Goal: Task Accomplishment & Management: Manage account settings

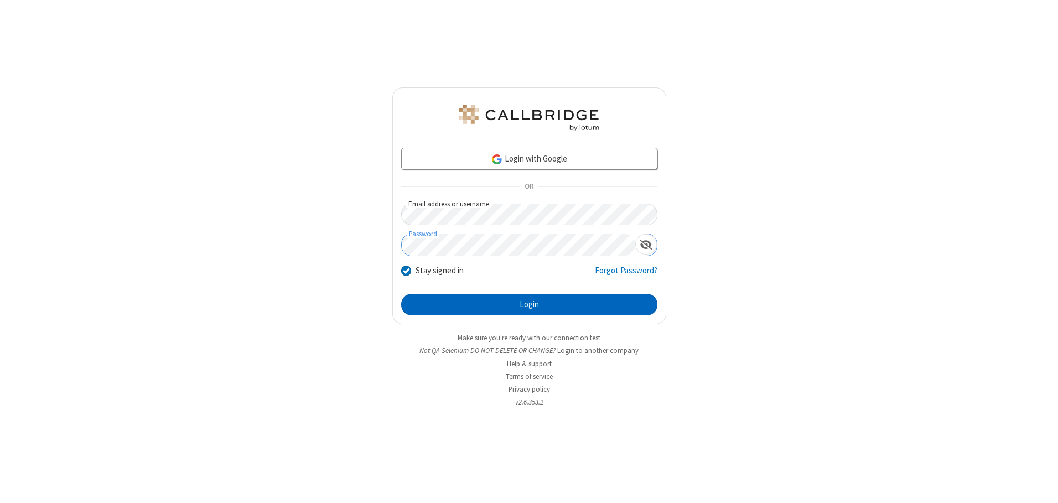
click at [529, 304] on button "Login" at bounding box center [529, 305] width 256 height 22
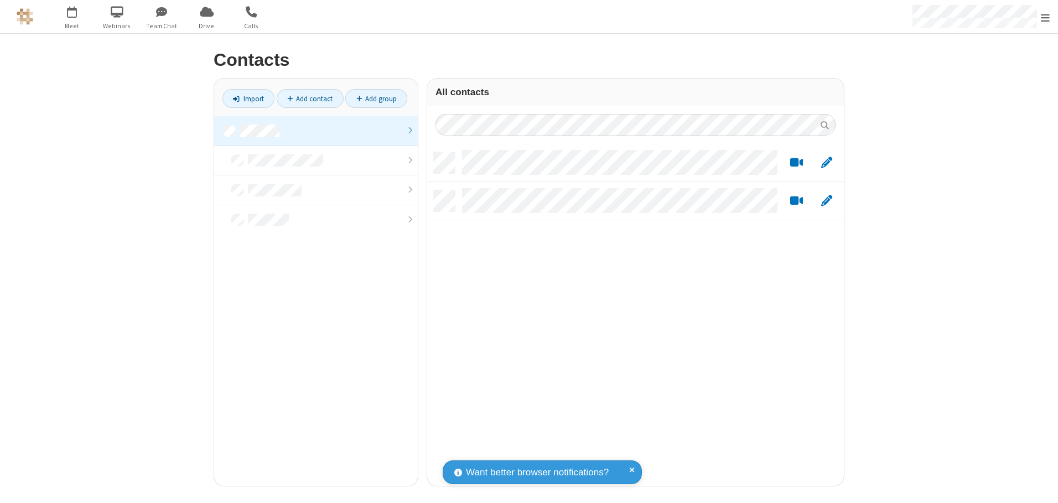
scroll to position [334, 408]
click at [316, 131] on link at bounding box center [316, 131] width 204 height 30
click at [310, 98] on link "Add contact" at bounding box center [310, 98] width 67 height 19
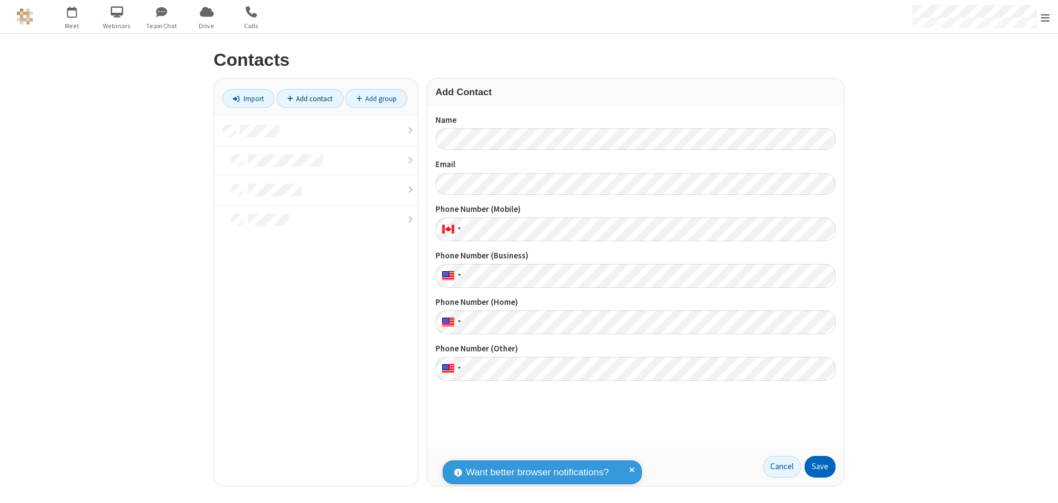
click at [820, 466] on button "Save" at bounding box center [819, 467] width 31 height 22
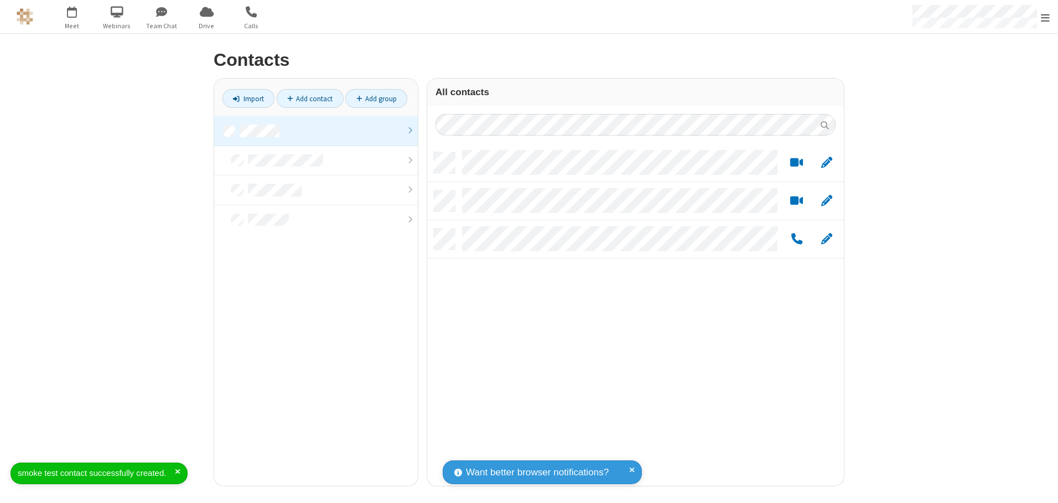
scroll to position [334, 408]
